Goal: Task Accomplishment & Management: Manage account settings

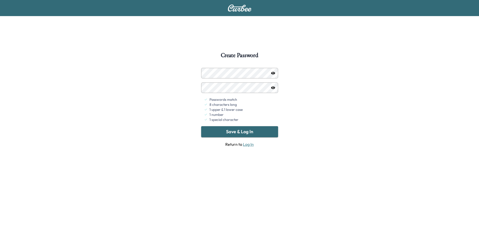
click at [272, 74] on icon "button" at bounding box center [273, 73] width 4 height 3
click at [272, 74] on icon "button" at bounding box center [273, 73] width 4 height 4
click at [273, 73] on icon "button" at bounding box center [273, 73] width 4 height 3
click at [273, 73] on icon "button" at bounding box center [273, 73] width 4 height 4
click at [255, 135] on button "Save & Log In" at bounding box center [239, 131] width 77 height 11
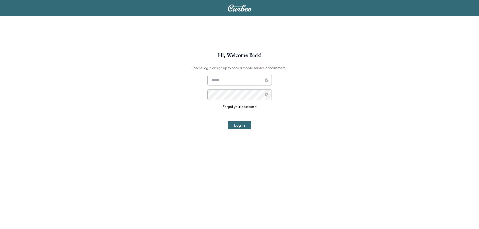
click at [236, 81] on input "text" at bounding box center [239, 80] width 64 height 11
type input "**********"
click at [238, 126] on button "Log In" at bounding box center [239, 125] width 23 height 8
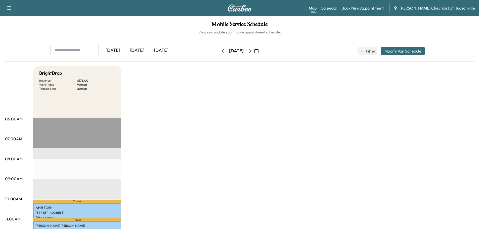
click at [166, 55] on div "[DATE]" at bounding box center [161, 51] width 24 height 12
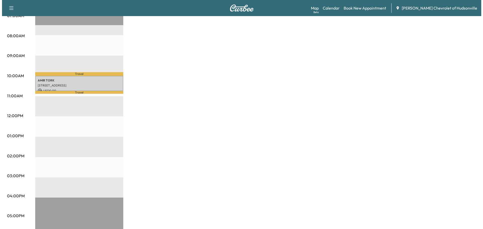
scroll to position [126, 0]
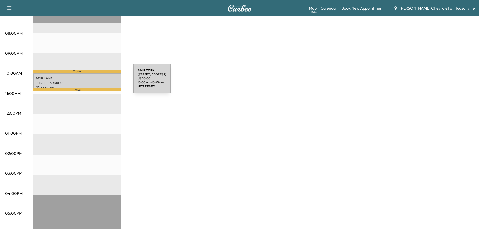
click at [95, 81] on p "[STREET_ADDRESS]" at bounding box center [77, 83] width 83 height 4
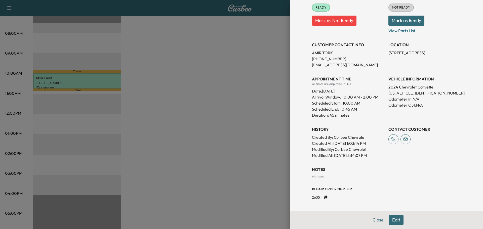
scroll to position [68, 0]
click at [409, 20] on button "Mark as Ready" at bounding box center [406, 20] width 36 height 10
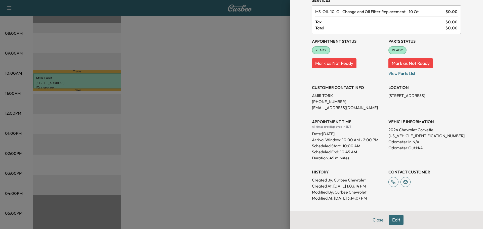
scroll to position [18, 0]
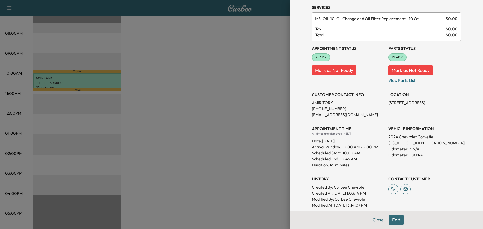
click at [157, 109] on div at bounding box center [241, 114] width 483 height 229
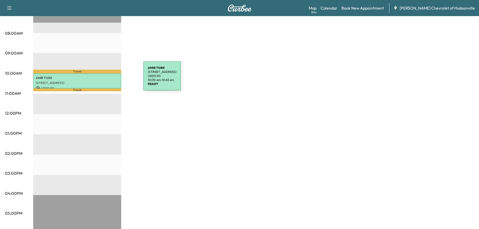
click at [106, 79] on div "[PERSON_NAME] [STREET_ADDRESS] USD 0.00 10:00 am - 10:45 am" at bounding box center [77, 80] width 88 height 15
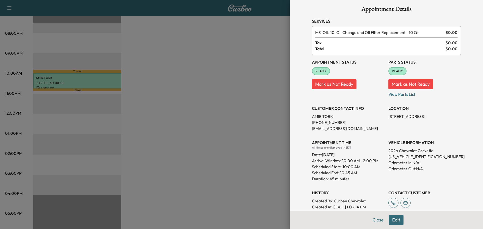
scroll to position [0, 0]
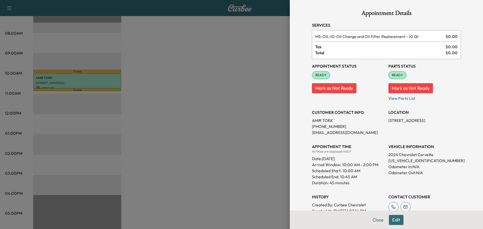
click at [391, 73] on span "READY" at bounding box center [397, 75] width 17 height 5
drag, startPoint x: 393, startPoint y: 77, endPoint x: 395, endPoint y: 80, distance: 3.6
click at [393, 77] on span "READY" at bounding box center [397, 75] width 17 height 5
drag, startPoint x: 398, startPoint y: 87, endPoint x: 419, endPoint y: 93, distance: 21.4
click at [398, 87] on button "Mark as Not Ready" at bounding box center [410, 88] width 44 height 10
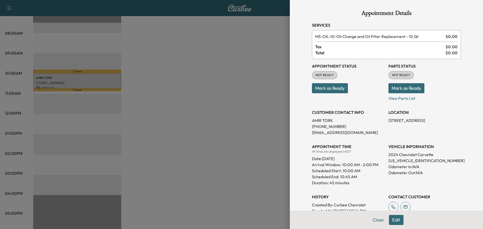
click at [333, 90] on button "Mark as Ready" at bounding box center [330, 88] width 36 height 10
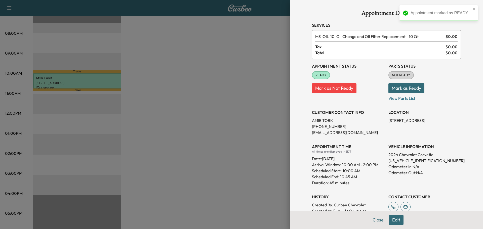
click at [403, 91] on button "Mark as Ready" at bounding box center [406, 88] width 36 height 10
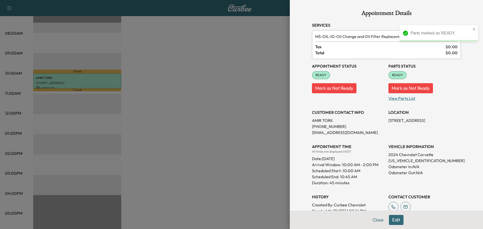
click at [391, 100] on p "View Parts List" at bounding box center [424, 97] width 72 height 8
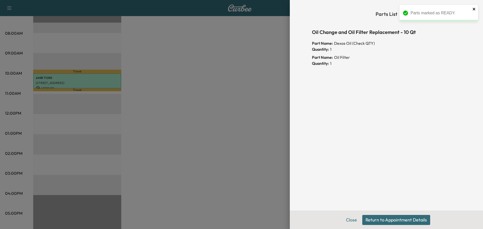
click at [474, 9] on icon "close" at bounding box center [473, 9] width 3 height 3
click at [375, 220] on button "Return to Appointment Details" at bounding box center [396, 220] width 68 height 10
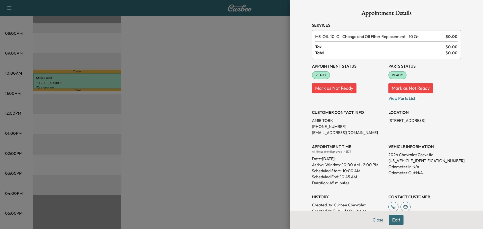
click at [402, 98] on p "View Parts List" at bounding box center [424, 97] width 72 height 8
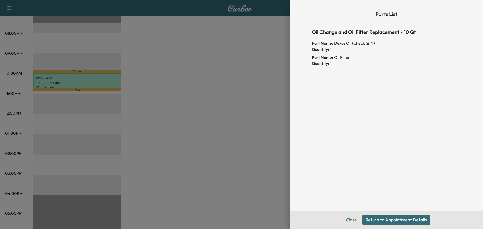
click at [356, 76] on div "Parts List Oil Change and Oil Filter Replacement - 10 Qt Part Name: Dexos Oil (…" at bounding box center [386, 105] width 161 height 211
click at [334, 56] on div "Part Name: Oil Filter" at bounding box center [386, 57] width 149 height 6
click at [337, 26] on div "Parts List Oil Change and Oil Filter Replacement - 10 Qt Part Name: Dexos Oil (…" at bounding box center [386, 39] width 149 height 58
click at [368, 218] on button "Return to Appointment Details" at bounding box center [396, 220] width 68 height 10
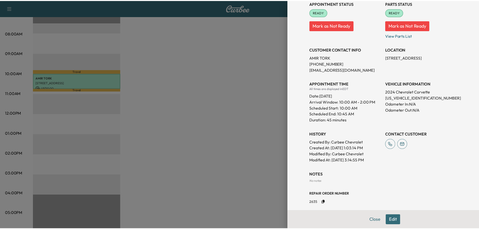
scroll to position [68, 0]
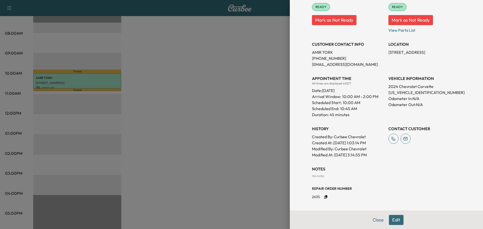
click at [266, 84] on div at bounding box center [241, 114] width 483 height 229
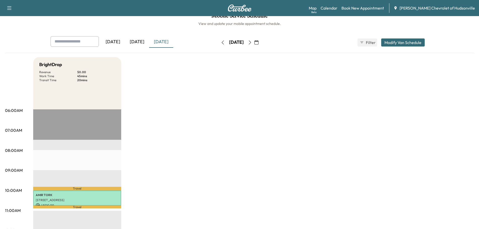
scroll to position [0, 0]
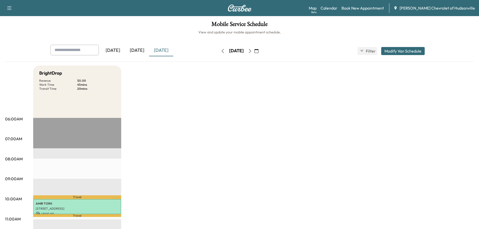
click at [258, 51] on icon "button" at bounding box center [256, 51] width 4 height 4
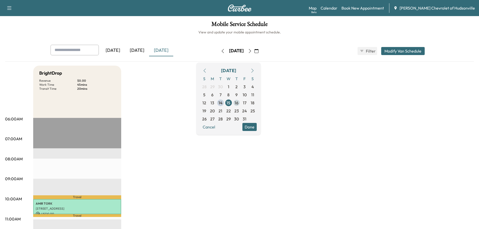
click at [238, 103] on span "16" at bounding box center [237, 103] width 4 height 6
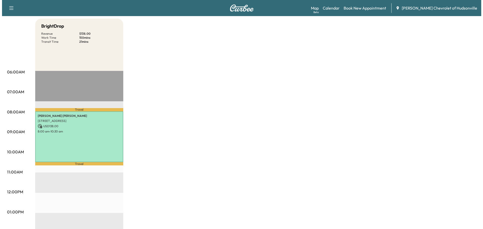
scroll to position [50, 0]
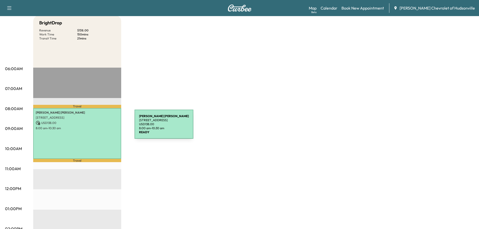
click at [97, 127] on p "8:00 am - 10:30 am" at bounding box center [77, 128] width 83 height 4
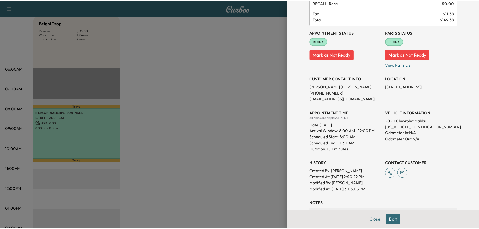
scroll to position [0, 0]
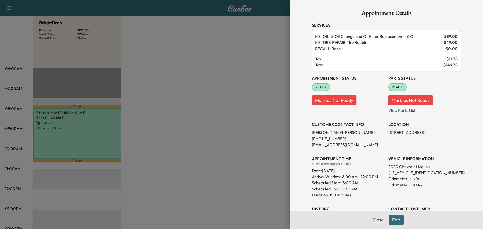
click at [263, 86] on div at bounding box center [241, 114] width 483 height 229
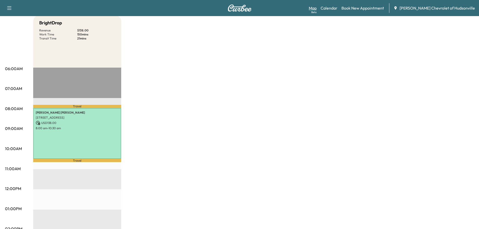
click at [316, 11] on div "Beta" at bounding box center [313, 12] width 5 height 4
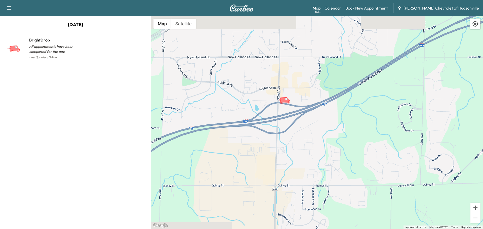
drag, startPoint x: 271, startPoint y: 73, endPoint x: 284, endPoint y: 112, distance: 41.6
click at [284, 112] on div "To activate drag with keyboard, press Alt + Enter. Once in keyboard drag state,…" at bounding box center [317, 122] width 332 height 213
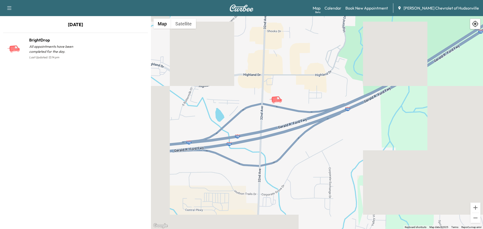
drag, startPoint x: 288, startPoint y: 96, endPoint x: 285, endPoint y: 110, distance: 15.1
click at [285, 110] on div "To activate drag with keyboard, press Alt + Enter. Once in keyboard drag state,…" at bounding box center [317, 122] width 332 height 213
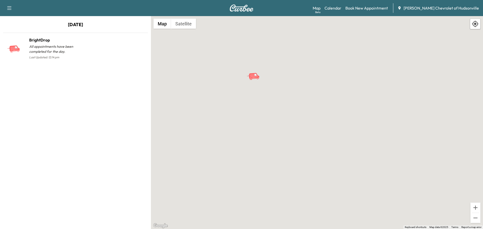
drag, startPoint x: 285, startPoint y: 79, endPoint x: 270, endPoint y: 177, distance: 98.9
click at [270, 177] on div "To activate drag with keyboard, press Alt + Enter. Once in keyboard drag state,…" at bounding box center [317, 122] width 332 height 213
